Goal: Task Accomplishment & Management: Manage account settings

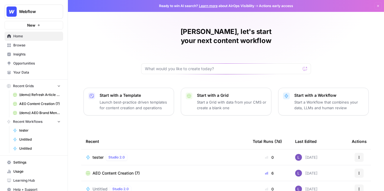
click at [42, 12] on span "Webflow" at bounding box center [36, 12] width 34 height 6
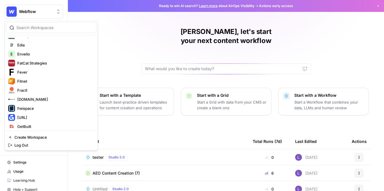
scroll to position [412, 0]
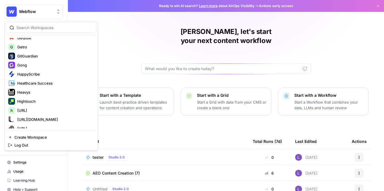
click at [35, 32] on div at bounding box center [51, 27] width 90 height 11
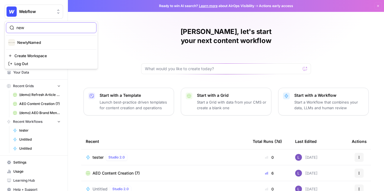
scroll to position [0, 0]
type input "new"
click at [43, 46] on button "NewlyNamed" at bounding box center [51, 42] width 90 height 9
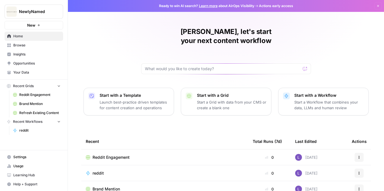
click at [36, 49] on link "Browse" at bounding box center [34, 45] width 59 height 9
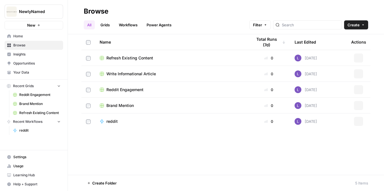
click at [37, 52] on span "Insights" at bounding box center [36, 54] width 47 height 5
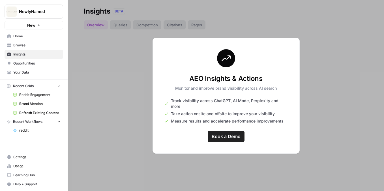
click at [36, 60] on link "Opportunities" at bounding box center [34, 63] width 59 height 9
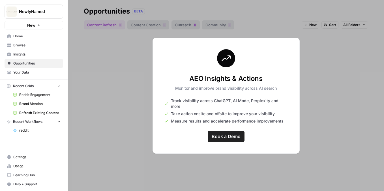
click at [37, 54] on span "Insights" at bounding box center [36, 54] width 47 height 5
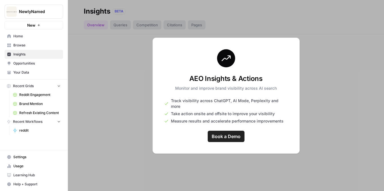
click at [43, 8] on button "NewlyNamed" at bounding box center [34, 12] width 59 height 14
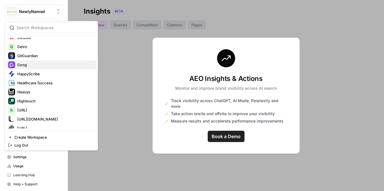
scroll to position [256, 0]
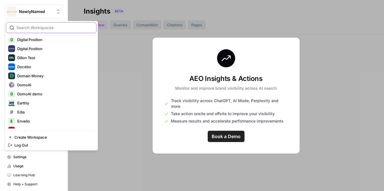
click at [35, 30] on input "search" at bounding box center [54, 28] width 76 height 6
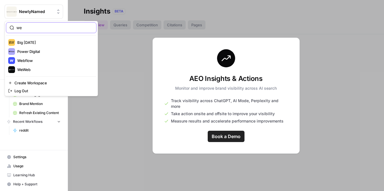
scroll to position [0, 0]
type input "we"
click at [38, 59] on span "Webflow" at bounding box center [54, 61] width 75 height 6
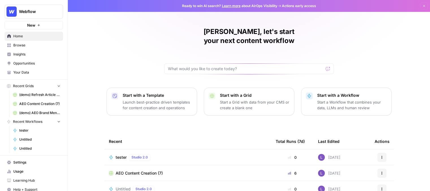
scroll to position [5, 0]
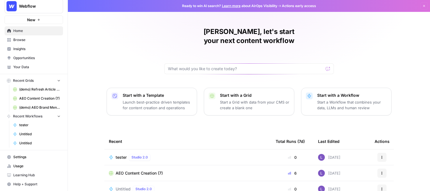
click at [13, 156] on span "Settings" at bounding box center [36, 156] width 47 height 5
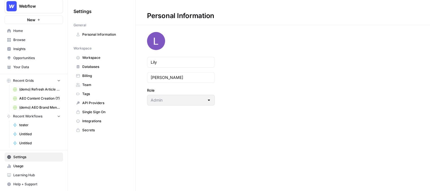
click at [87, 73] on link "Billing" at bounding box center [102, 75] width 56 height 9
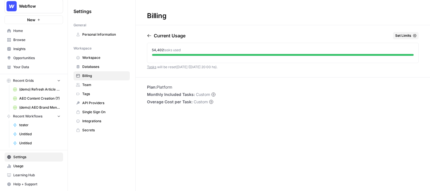
click at [383, 48] on div "54,402 tasks used" at bounding box center [283, 50] width 262 height 5
click at [383, 38] on span "Set Limits" at bounding box center [403, 35] width 16 height 5
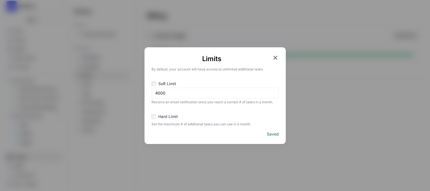
drag, startPoint x: 178, startPoint y: 89, endPoint x: 151, endPoint y: 89, distance: 27.1
click at [152, 89] on div "4000" at bounding box center [215, 93] width 127 height 11
click at [158, 96] on input "4000" at bounding box center [215, 93] width 120 height 6
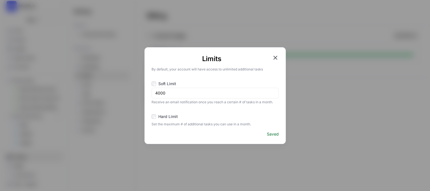
click at [186, 98] on span "Receive an email notification once you reach a certain # of tasks in a month." at bounding box center [215, 101] width 127 height 6
click at [186, 115] on label "Hard Limit" at bounding box center [215, 117] width 127 height 7
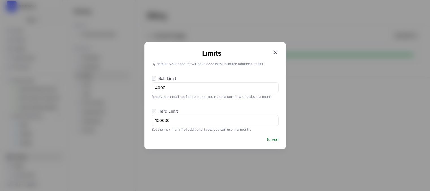
click at [275, 52] on icon "button" at bounding box center [275, 52] width 4 height 4
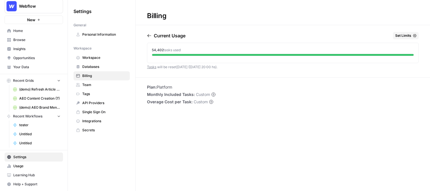
click at [42, 40] on span "Browse" at bounding box center [36, 39] width 47 height 5
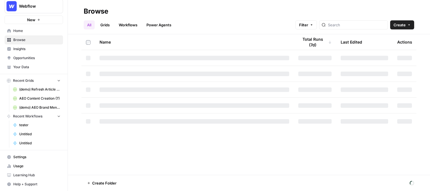
click at [366, 28] on div at bounding box center [353, 24] width 69 height 9
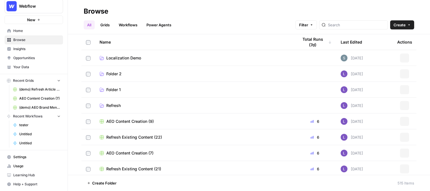
click at [128, 24] on link "Workflows" at bounding box center [127, 24] width 25 height 9
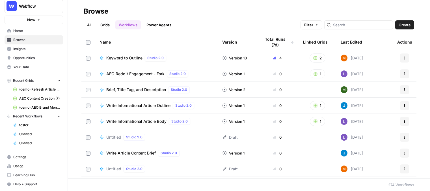
click at [111, 24] on link "Grids" at bounding box center [105, 24] width 16 height 9
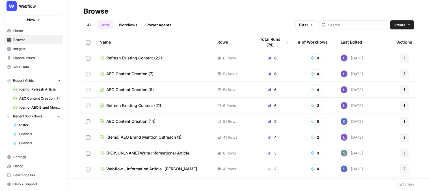
click at [128, 57] on span "Refresh Existing Content (22)" at bounding box center [134, 58] width 56 height 6
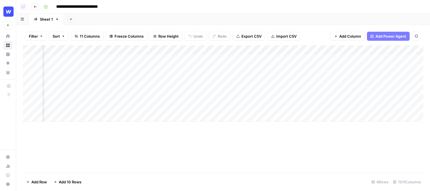
scroll to position [0, 188]
click at [376, 35] on span "Add Power Agent" at bounding box center [391, 36] width 31 height 6
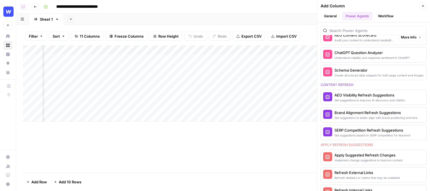
scroll to position [269, 0]
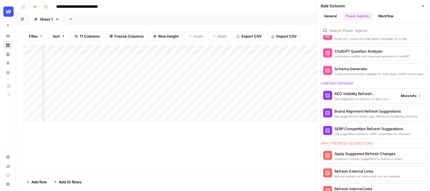
click at [383, 95] on span "More Info" at bounding box center [409, 95] width 16 height 5
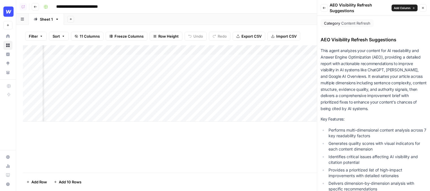
scroll to position [173, 0]
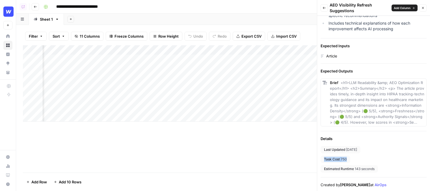
drag, startPoint x: 348, startPoint y: 160, endPoint x: 324, endPoint y: 159, distance: 24.9
click at [324, 159] on div "Task Cost 750" at bounding box center [336, 159] width 30 height 7
click at [167, 60] on div "Add Column" at bounding box center [223, 83] width 400 height 76
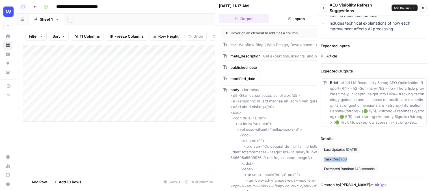
click at [383, 7] on icon "button" at bounding box center [422, 7] width 3 height 3
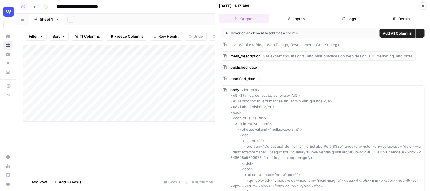
click at [383, 20] on button "Details" at bounding box center [401, 18] width 50 height 9
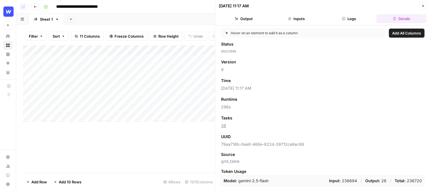
drag, startPoint x: 241, startPoint y: 126, endPoint x: 215, endPoint y: 126, distance: 26.3
click at [217, 126] on div "10/08/25 at 11:17 AM Close Output Inputs Logs Details Hover on an element to ad…" at bounding box center [322, 95] width 215 height 191
click at [240, 128] on span "38" at bounding box center [323, 126] width 204 height 6
click at [383, 6] on icon "button" at bounding box center [423, 6] width 2 height 2
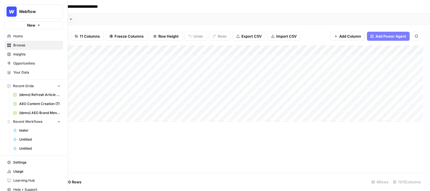
click at [13, 15] on img "Workspace: Webflow" at bounding box center [12, 12] width 10 height 10
click at [40, 16] on button "Webflow" at bounding box center [34, 12] width 59 height 14
click at [26, 12] on span "Webflow" at bounding box center [36, 12] width 34 height 6
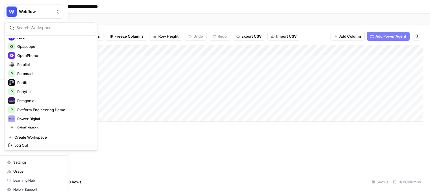
scroll to position [693, 0]
click at [28, 30] on input "search" at bounding box center [54, 28] width 76 height 6
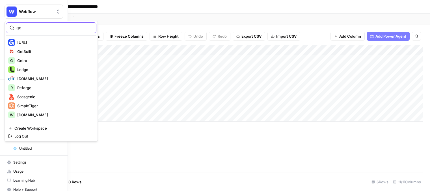
scroll to position [0, 0]
type input "ge"
click at [30, 44] on span "Genstore.ai" at bounding box center [54, 43] width 75 height 6
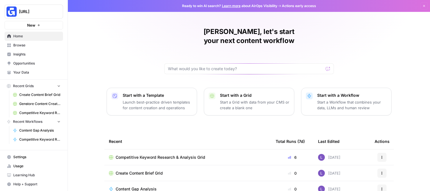
click at [28, 45] on span "Browse" at bounding box center [36, 45] width 47 height 5
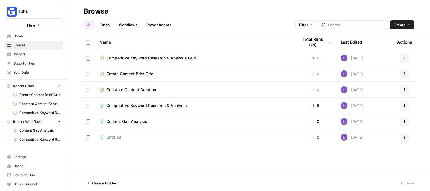
click at [131, 57] on span "Competitive Keyword Research & Analysis Grid" at bounding box center [151, 58] width 90 height 6
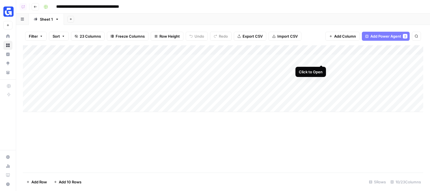
click at [321, 59] on div "Add Column" at bounding box center [223, 78] width 400 height 67
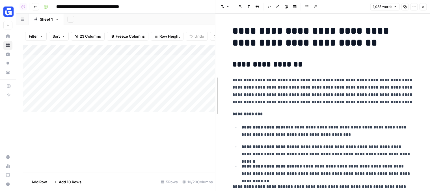
drag, startPoint x: 216, startPoint y: 89, endPoint x: 134, endPoint y: 96, distance: 82.0
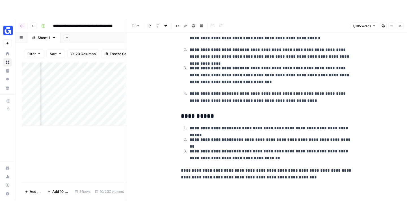
scroll to position [0, 91]
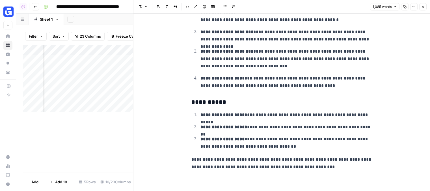
click at [423, 8] on icon "button" at bounding box center [422, 6] width 3 height 3
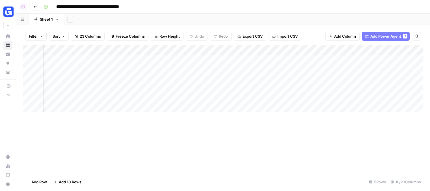
click at [122, 50] on div "Add Column" at bounding box center [223, 78] width 400 height 67
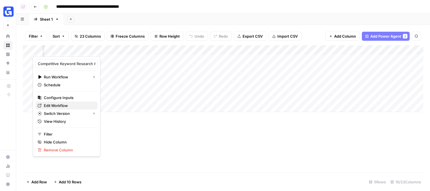
click at [59, 104] on span "Edit Workflow" at bounding box center [68, 106] width 49 height 6
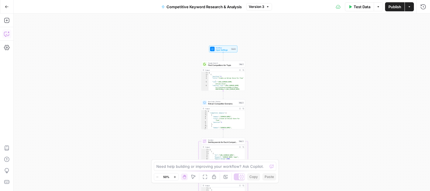
click at [8, 35] on icon "button" at bounding box center [7, 34] width 6 height 6
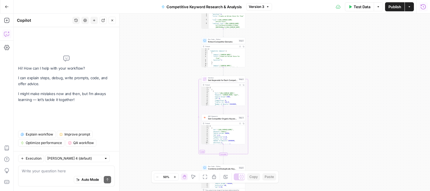
click at [424, 7] on icon "button" at bounding box center [423, 6] width 5 height 5
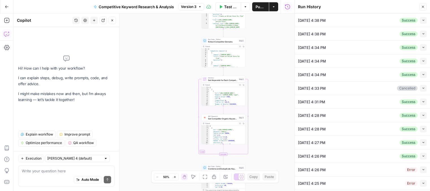
click at [424, 33] on icon "button" at bounding box center [423, 33] width 3 height 3
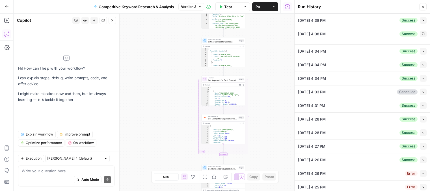
type input "Genstore"
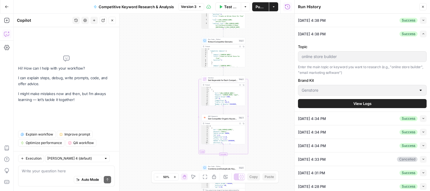
click at [362, 100] on button "View Logs" at bounding box center [362, 103] width 129 height 9
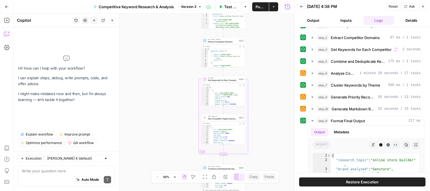
scroll to position [10, 0]
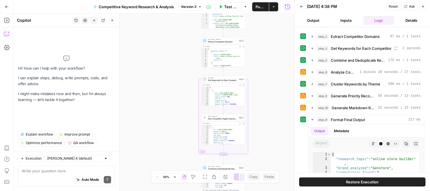
click at [413, 23] on button "Details" at bounding box center [411, 20] width 31 height 9
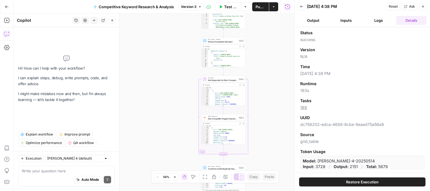
scroll to position [16, 0]
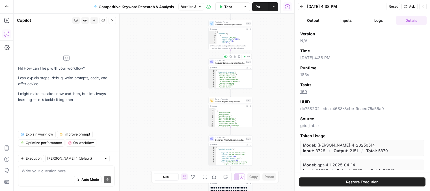
click at [226, 62] on span "Analyze Commercial Intent and Filter" at bounding box center [229, 62] width 29 height 3
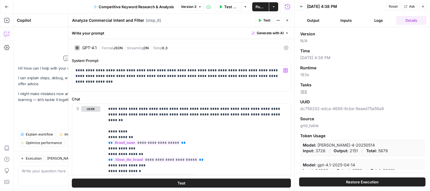
click at [91, 46] on div "GPT-4.1" at bounding box center [89, 48] width 14 height 4
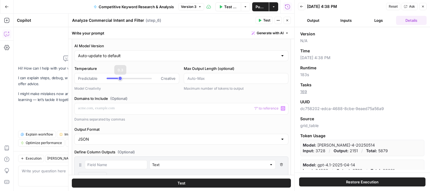
scroll to position [0, 0]
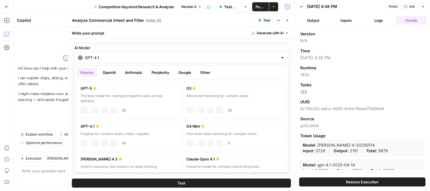
click at [152, 57] on input "GPT-4.1" at bounding box center [181, 58] width 193 height 6
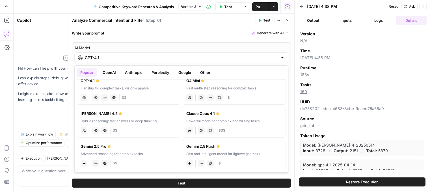
click at [219, 85] on label "O4 Mini Fast multi-step reasoning for complex tasks chat Vision Capabilities JS…" at bounding box center [235, 89] width 104 height 31
type input "O4 Mini"
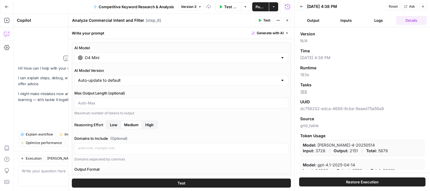
click at [154, 56] on input "O4 Mini" at bounding box center [181, 58] width 193 height 6
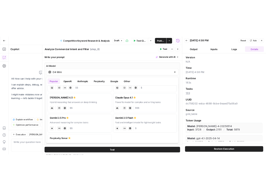
scroll to position [61, 0]
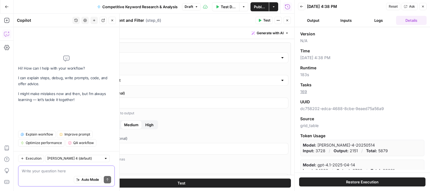
click at [48, 170] on textarea at bounding box center [66, 171] width 89 height 6
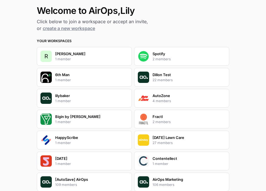
scroll to position [140, 0]
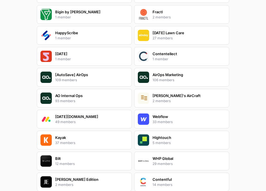
click at [158, 100] on p "2 members" at bounding box center [161, 100] width 18 height 5
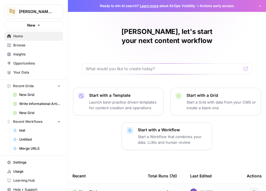
click at [29, 44] on span "Browse" at bounding box center [36, 45] width 47 height 5
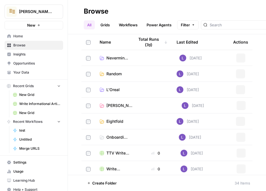
click at [108, 24] on link "Grids" at bounding box center [105, 24] width 16 height 9
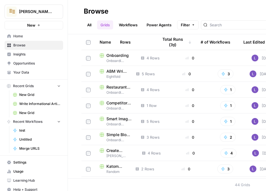
click at [128, 21] on link "Workflows" at bounding box center [127, 24] width 25 height 9
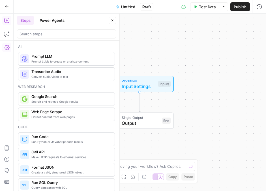
click at [9, 44] on button "Settings" at bounding box center [6, 47] width 9 height 9
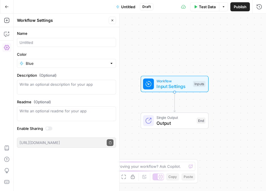
click at [9, 45] on icon "button" at bounding box center [7, 48] width 6 height 6
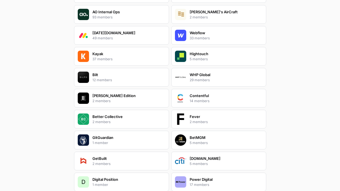
scroll to position [1186, 0]
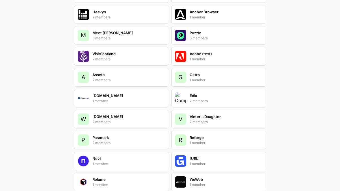
click at [186, 100] on div "Edia 2 members" at bounding box center [218, 98] width 95 height 19
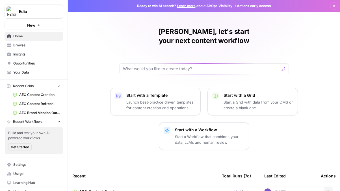
click at [35, 166] on span "Settings" at bounding box center [36, 164] width 47 height 5
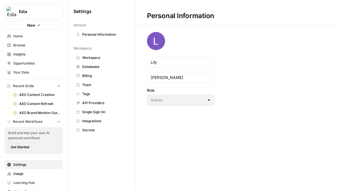
click at [100, 56] on span "Workspace" at bounding box center [104, 57] width 45 height 5
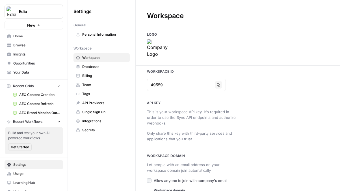
type input "[URL][DOMAIN_NAME]"
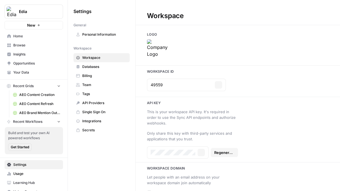
click at [164, 59] on img at bounding box center [158, 50] width 23 height 23
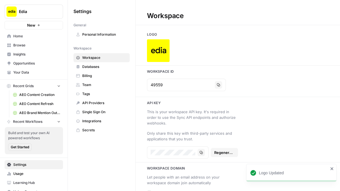
click at [33, 37] on span "Home" at bounding box center [36, 36] width 47 height 5
